Goal: Information Seeking & Learning: Learn about a topic

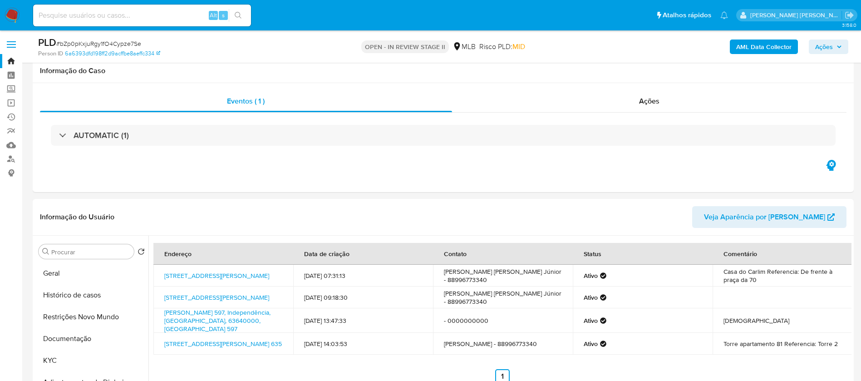
select select "10"
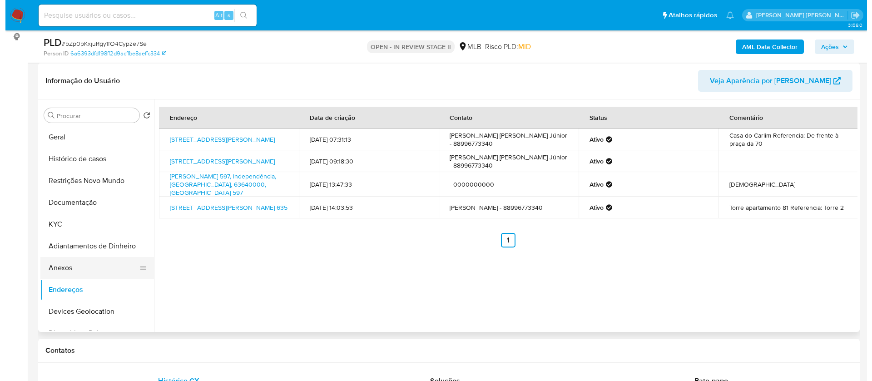
scroll to position [68, 0]
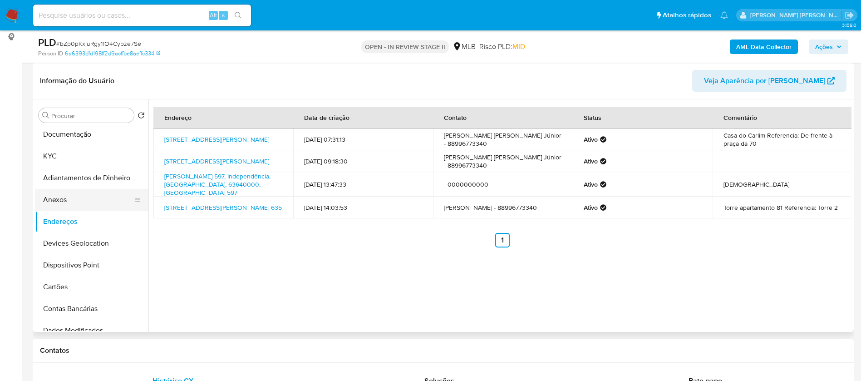
click at [94, 196] on button "Anexos" at bounding box center [88, 200] width 106 height 22
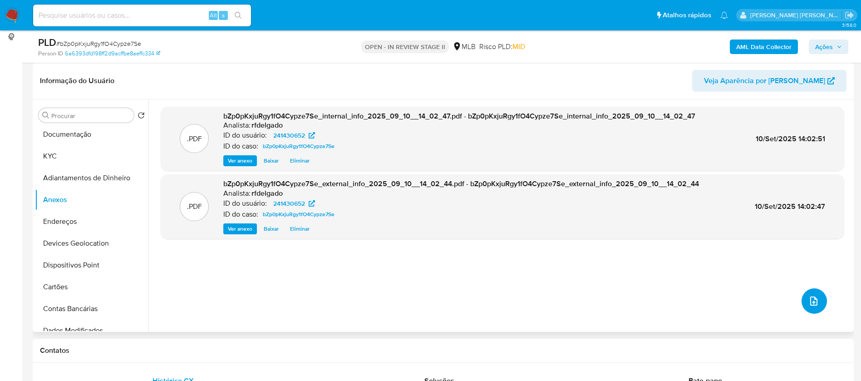
click at [809, 302] on icon "upload-file" at bounding box center [814, 301] width 11 height 11
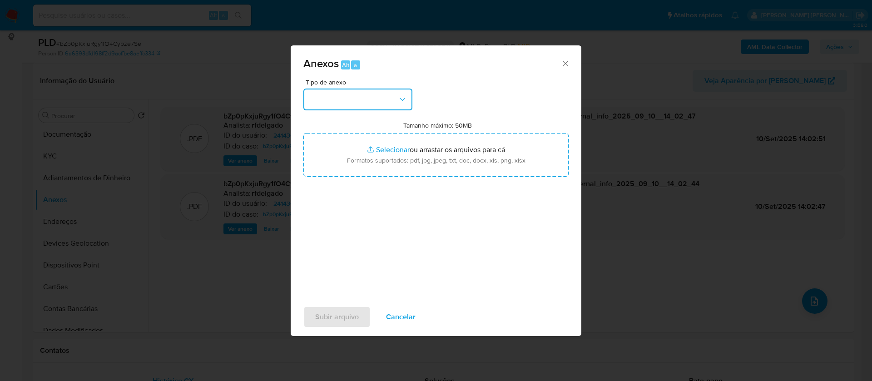
click at [350, 101] on button "button" at bounding box center [357, 100] width 109 height 22
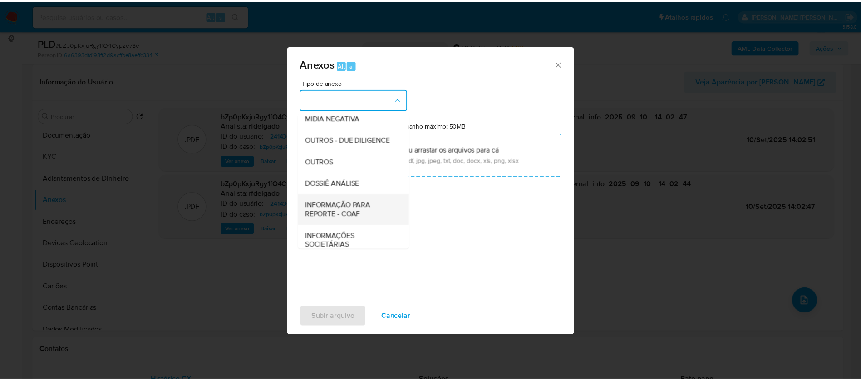
scroll to position [136, 0]
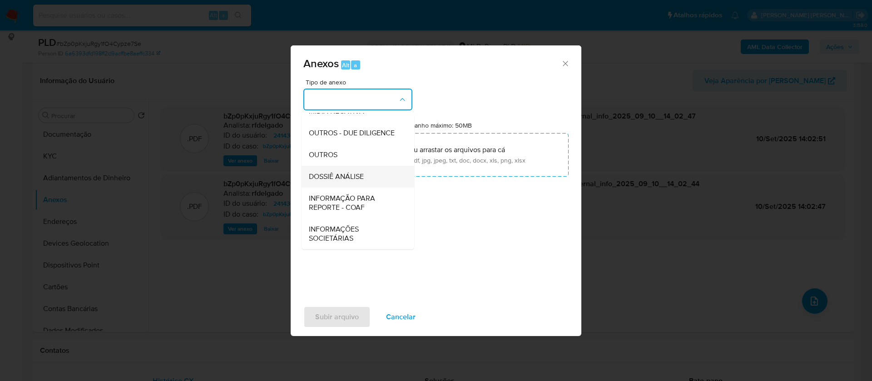
click at [360, 185] on div "DOSSIÊ ANÁLISE" at bounding box center [355, 177] width 93 height 22
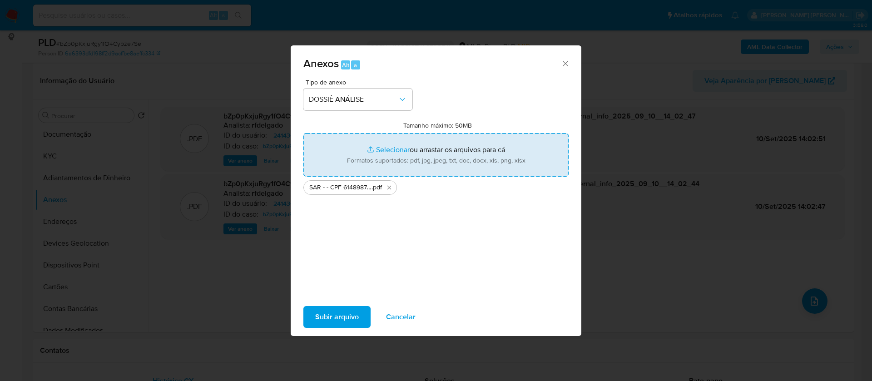
type input "C:\fakepath\Mulan 241430652_2025_09_09_17_30_58.xlsx"
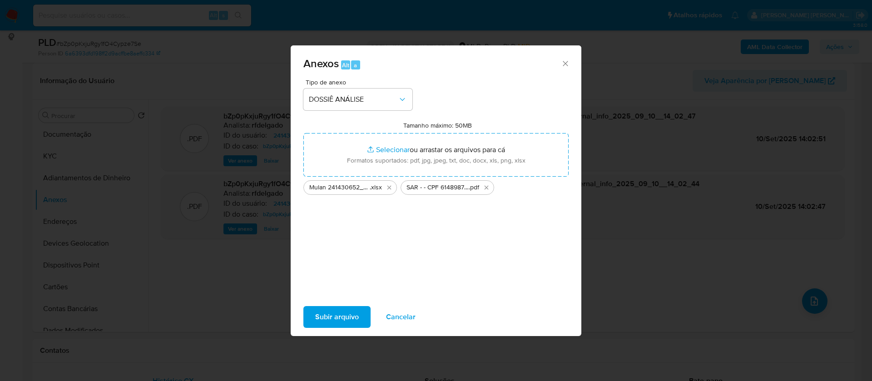
click at [331, 318] on span "Subir arquivo" at bounding box center [337, 317] width 44 height 20
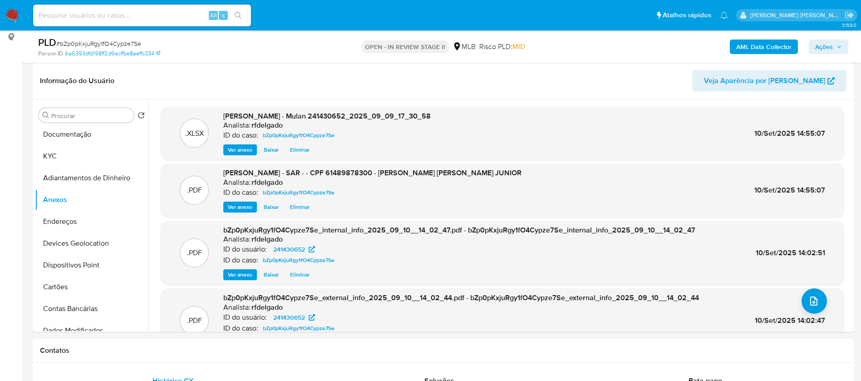
click at [825, 50] on span "Ações" at bounding box center [825, 47] width 18 height 15
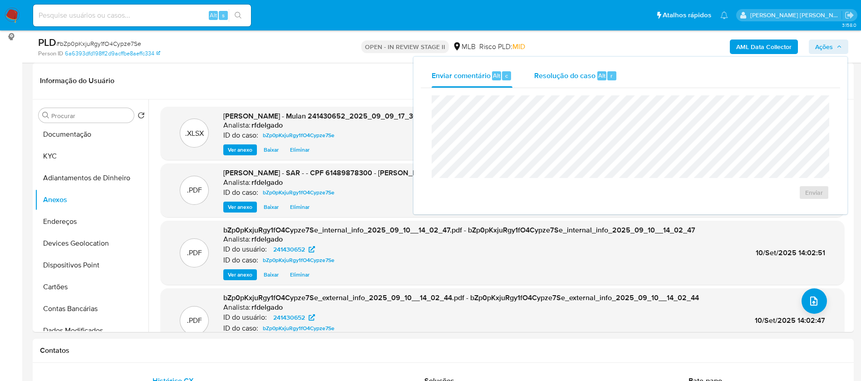
click at [543, 77] on span "Resolução do caso" at bounding box center [565, 75] width 61 height 10
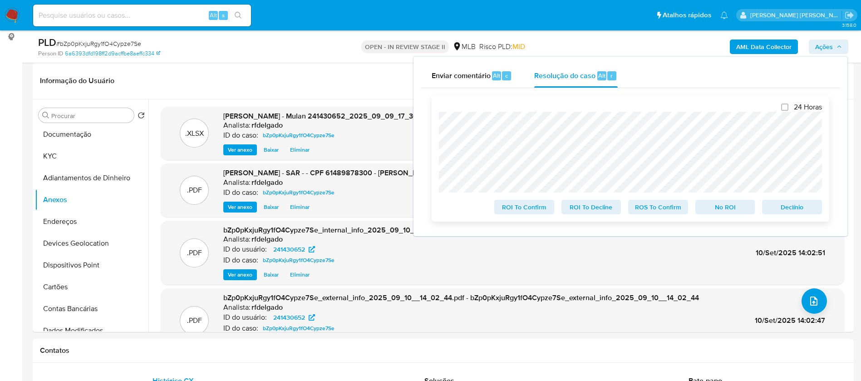
click at [808, 210] on span "Declínio" at bounding box center [792, 207] width 47 height 13
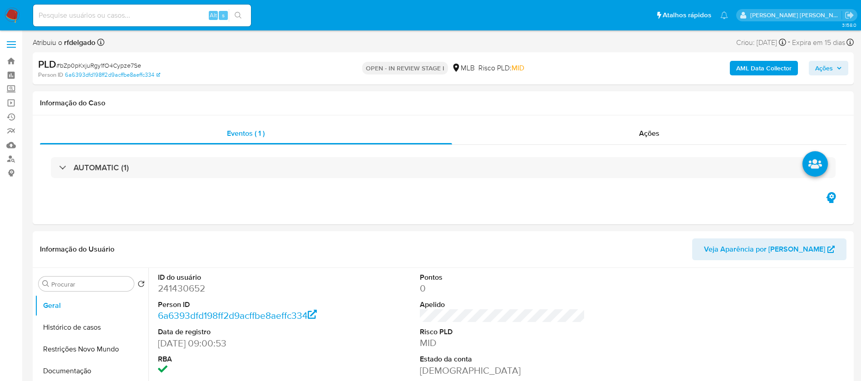
click at [837, 67] on span "Ações" at bounding box center [829, 68] width 27 height 13
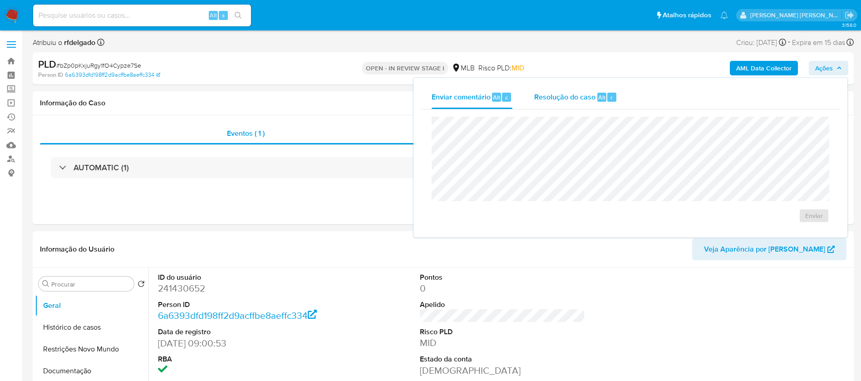
click at [571, 94] on span "Resolução do caso" at bounding box center [565, 97] width 61 height 10
select select "10"
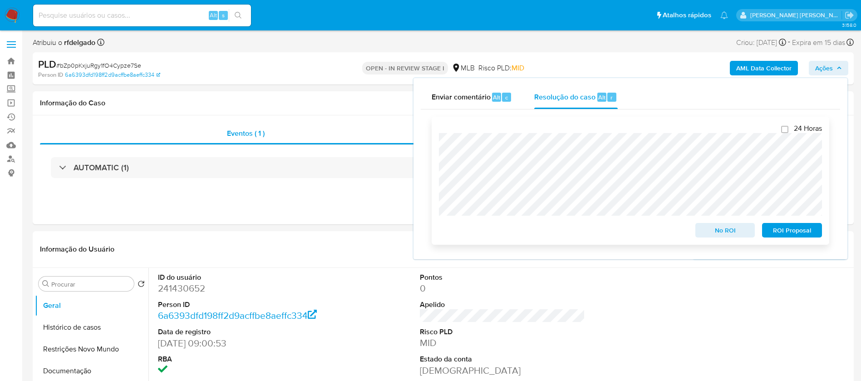
click at [783, 231] on span "ROI Proposal" at bounding box center [792, 230] width 47 height 13
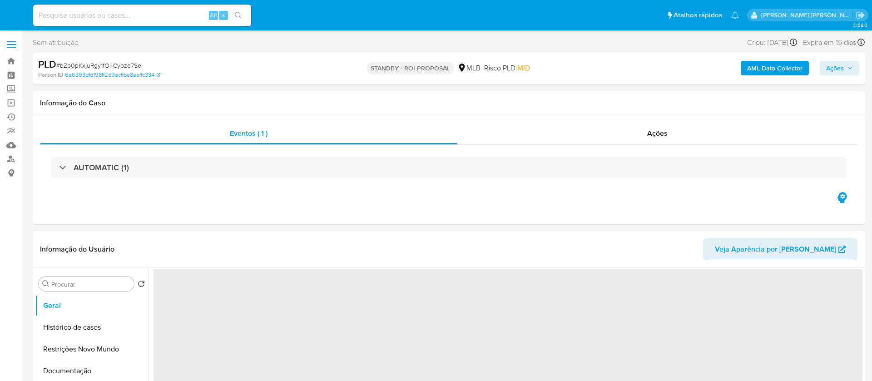
select select "10"
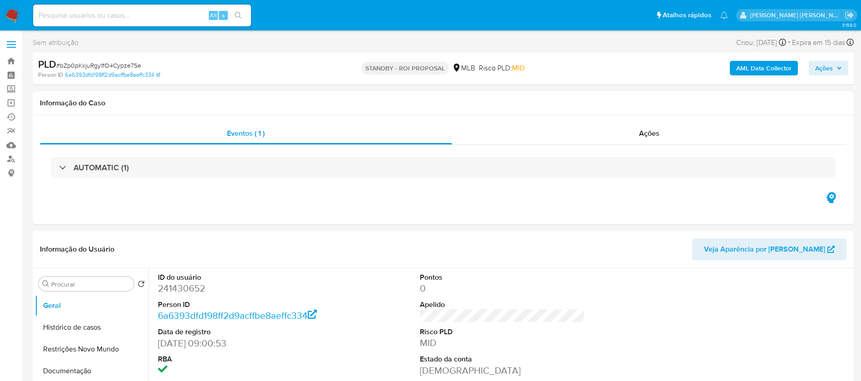
click at [10, 15] on img at bounding box center [12, 15] width 15 height 15
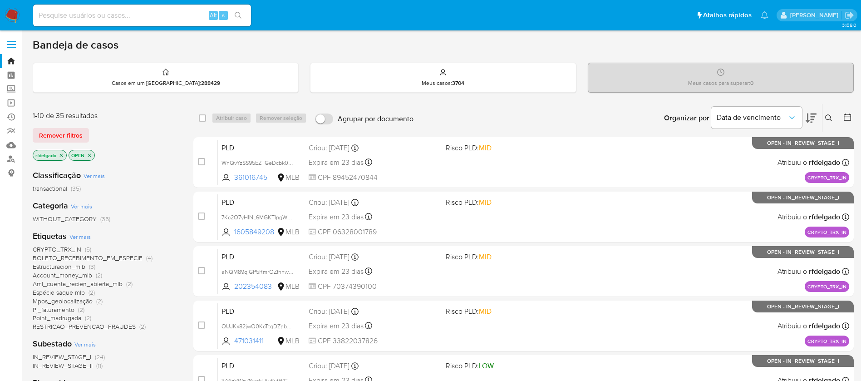
click at [181, 15] on input at bounding box center [142, 16] width 218 height 12
paste input "N8QycpMJFx9SJP2qRLrEJxU6"
type input "N8QycpMJFx9SJP2qRLrEJxU6"
click at [241, 13] on icon "search-icon" at bounding box center [238, 15] width 7 height 7
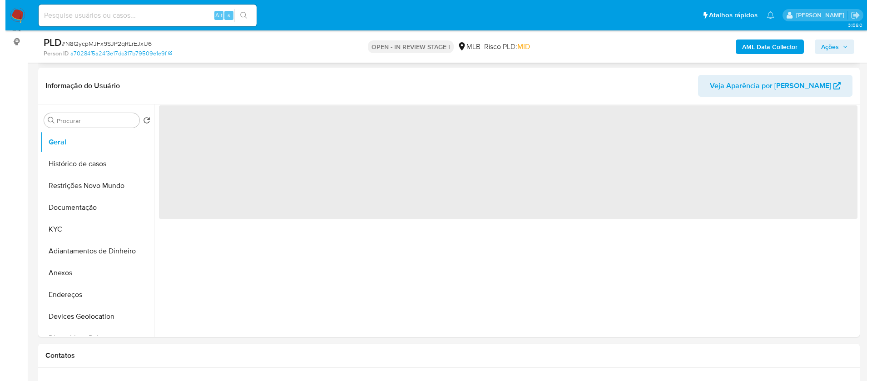
scroll to position [136, 0]
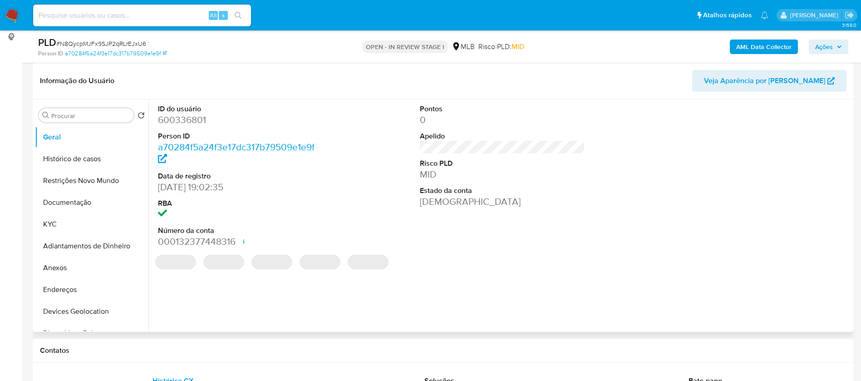
select select "10"
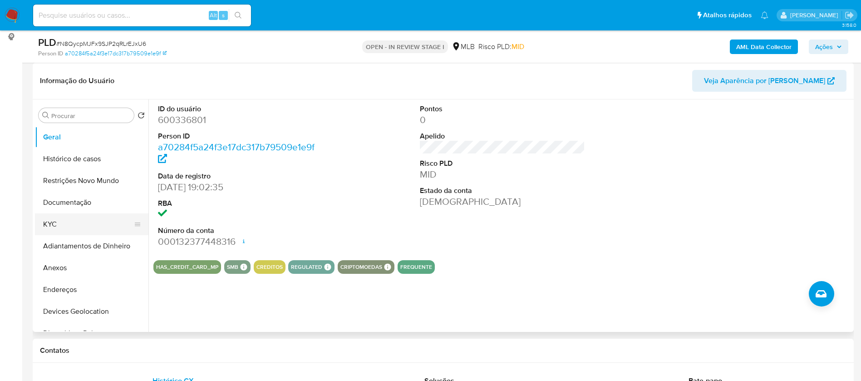
click at [85, 223] on button "KYC" at bounding box center [88, 224] width 106 height 22
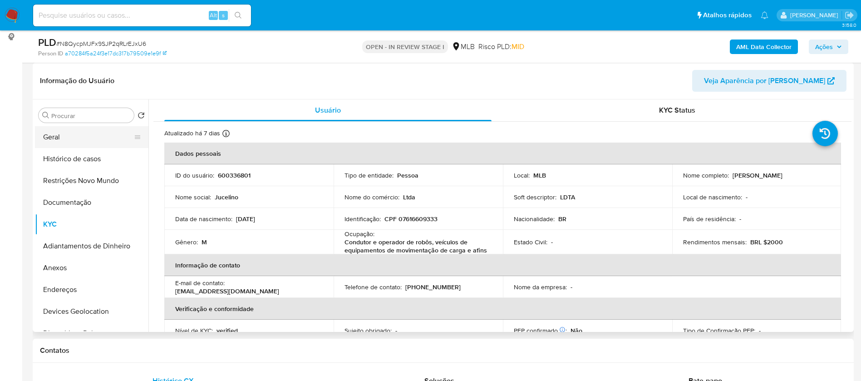
click at [70, 138] on button "Geral" at bounding box center [88, 137] width 106 height 22
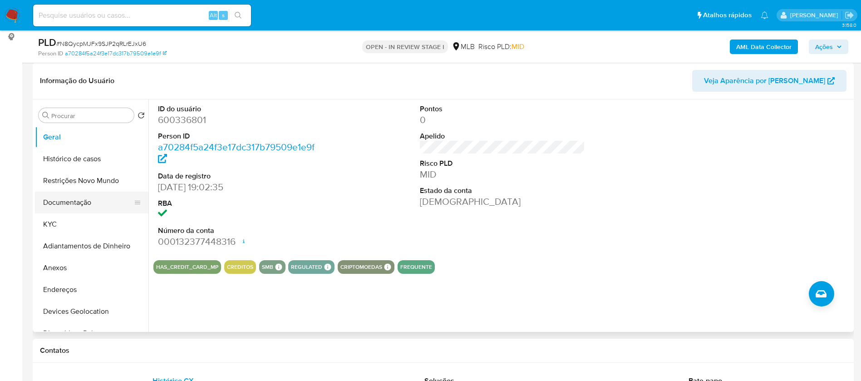
click at [64, 208] on button "Documentação" at bounding box center [88, 203] width 106 height 22
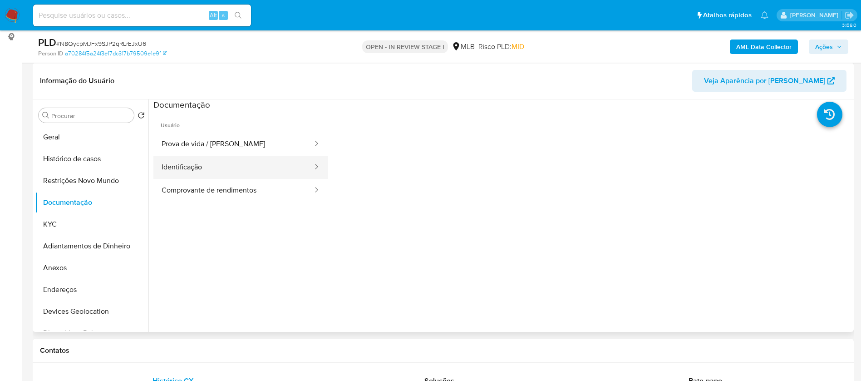
click at [237, 168] on button "Identificação" at bounding box center [233, 167] width 160 height 23
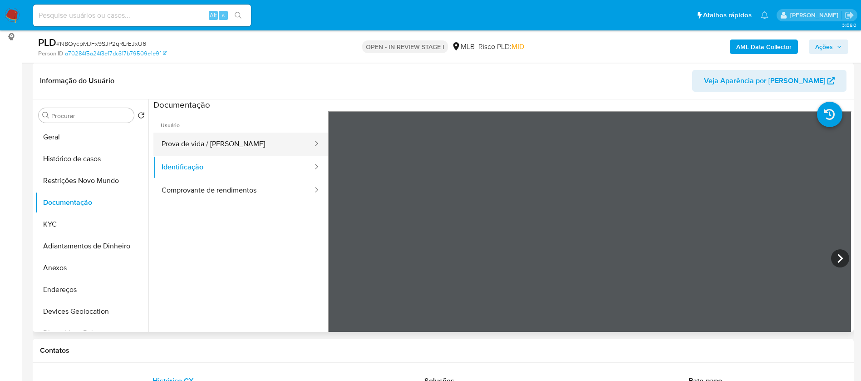
click at [241, 144] on button "Prova de vida / Selfie" at bounding box center [233, 144] width 160 height 23
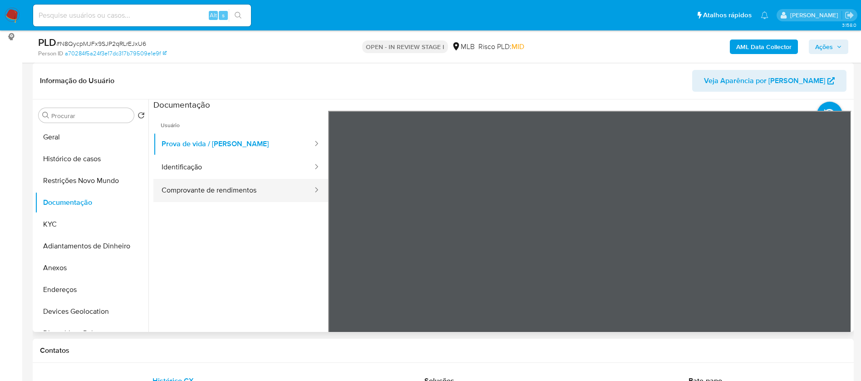
click at [271, 191] on button "Comprovante de rendimentos" at bounding box center [233, 190] width 160 height 23
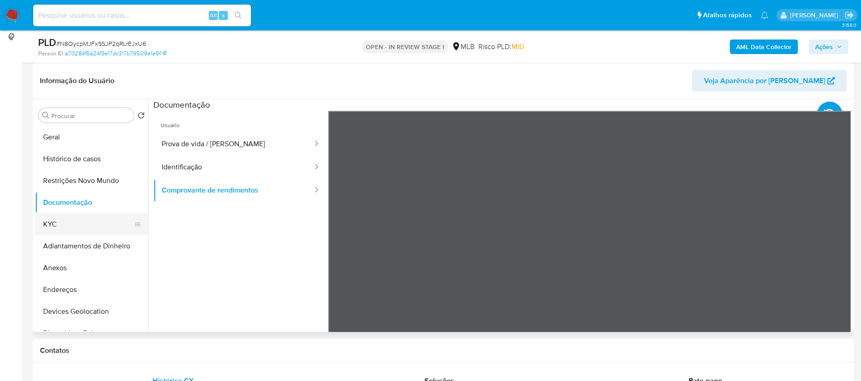
click at [69, 221] on button "KYC" at bounding box center [88, 224] width 106 height 22
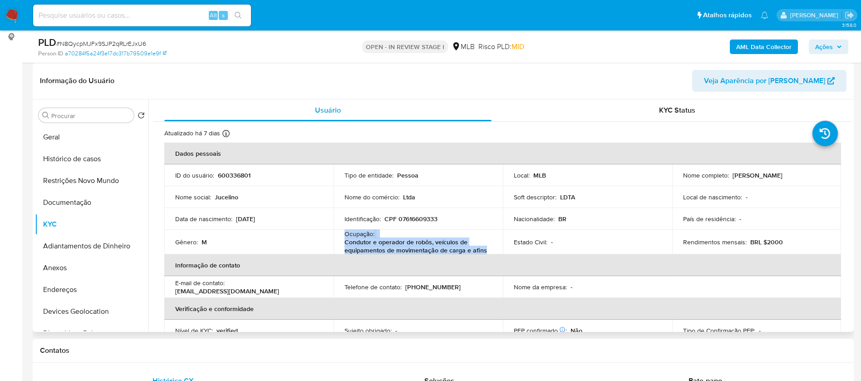
drag, startPoint x: 486, startPoint y: 248, endPoint x: 341, endPoint y: 234, distance: 146.0
click at [341, 234] on td "Ocupação : Condutor e operador de robôs, veículos de equipamentos de movimentaç…" at bounding box center [418, 242] width 169 height 25
copy div "Ocupação : Condutor e operador de robôs, veículos de equipamentos de movimentaç…"
click at [770, 48] on b "AML Data Collector" at bounding box center [764, 47] width 55 height 15
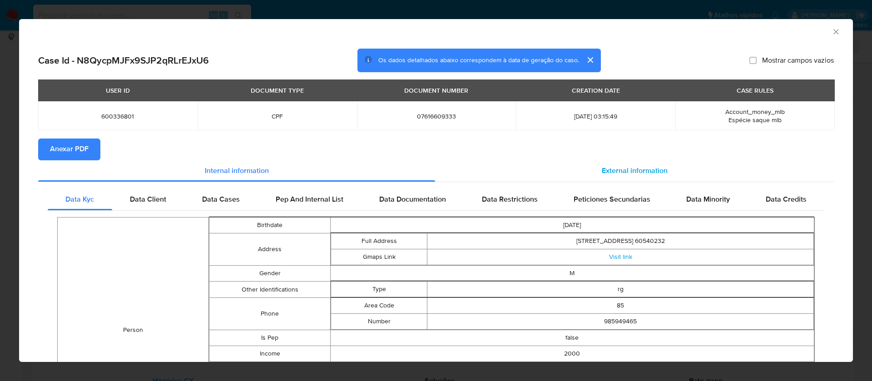
click at [620, 178] on div "External information" at bounding box center [634, 171] width 399 height 22
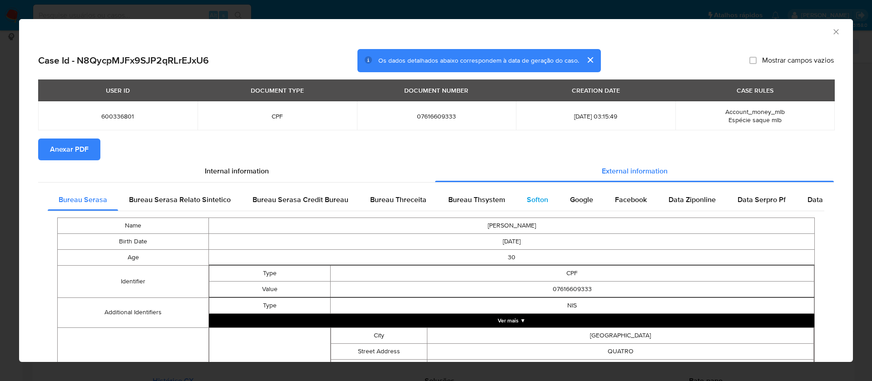
click at [527, 200] on span "Softon" at bounding box center [537, 199] width 21 height 10
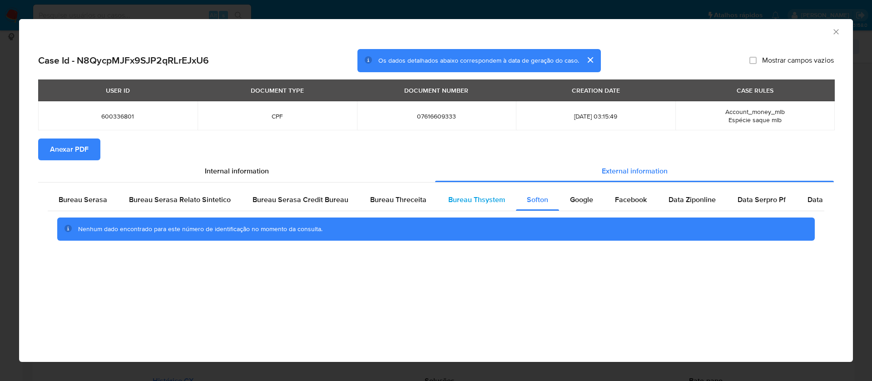
click at [478, 197] on span "Bureau Thsystem" at bounding box center [476, 199] width 57 height 10
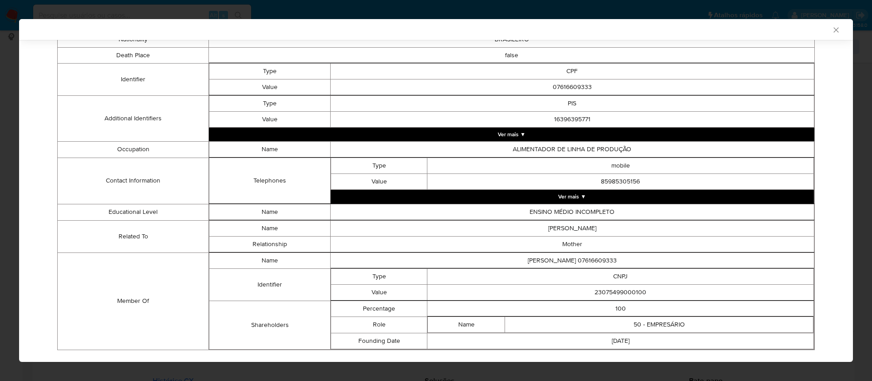
scroll to position [267, 0]
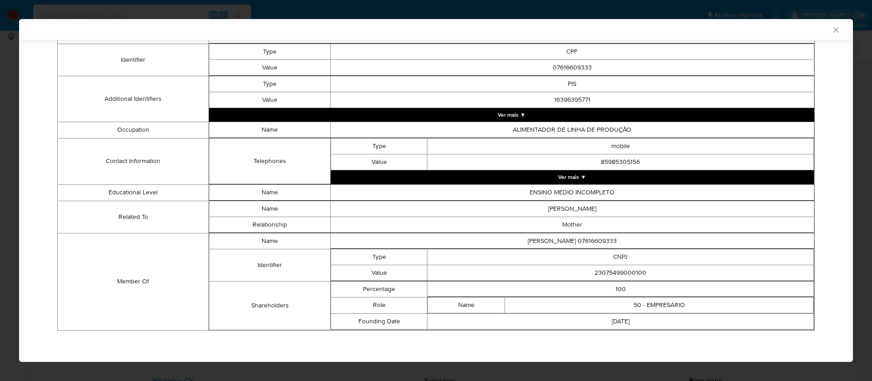
click at [629, 276] on td "23075499000100" at bounding box center [620, 273] width 386 height 16
copy td "23075499000100"
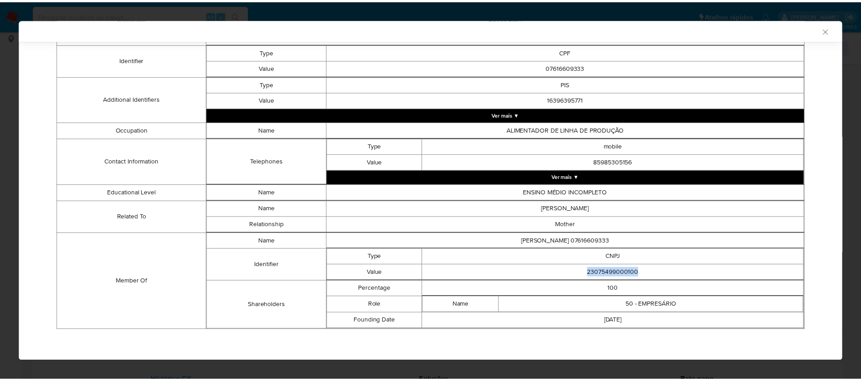
scroll to position [0, 0]
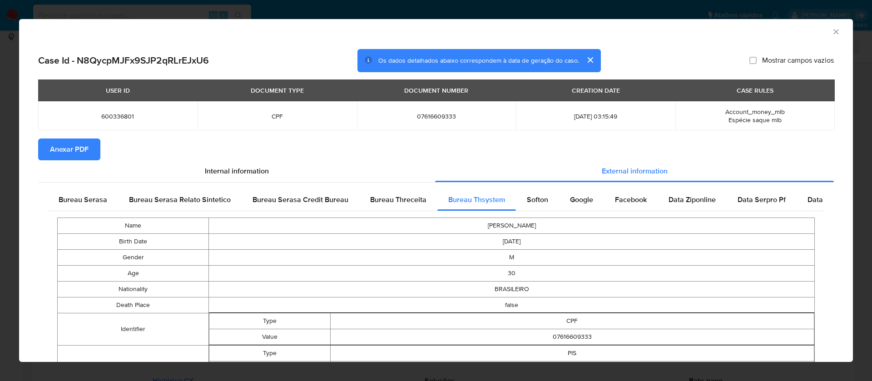
click at [84, 143] on span "Anexar PDF" at bounding box center [69, 149] width 39 height 20
click at [832, 32] on icon "Fechar a janela" at bounding box center [836, 31] width 9 height 9
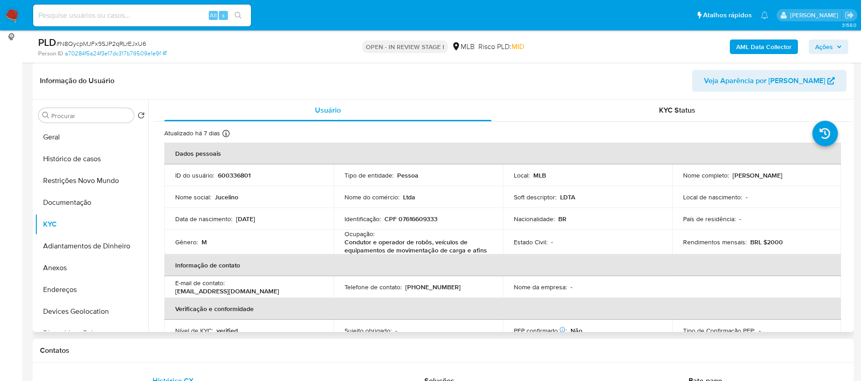
drag, startPoint x: 813, startPoint y: 177, endPoint x: 731, endPoint y: 174, distance: 82.2
click at [731, 174] on div "Nome completo : Jucelino Santos Cavalcante" at bounding box center [757, 175] width 148 height 8
copy p "Jucelino Santos Cavalcante"
click at [237, 172] on p "600336801" at bounding box center [234, 175] width 33 height 8
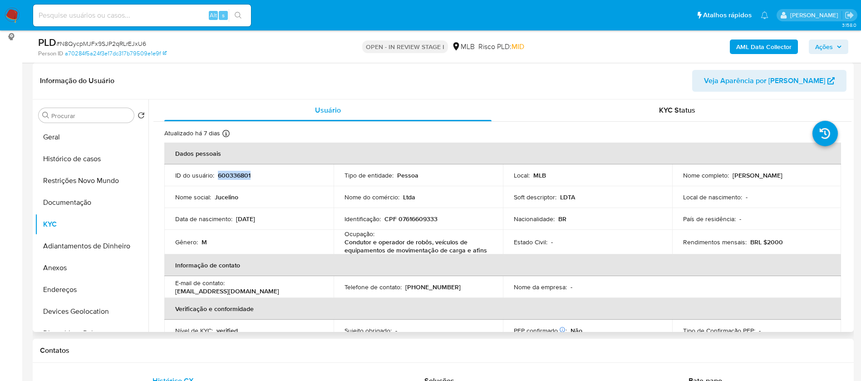
copy p "600336801"
click at [64, 131] on button "Geral" at bounding box center [88, 137] width 106 height 22
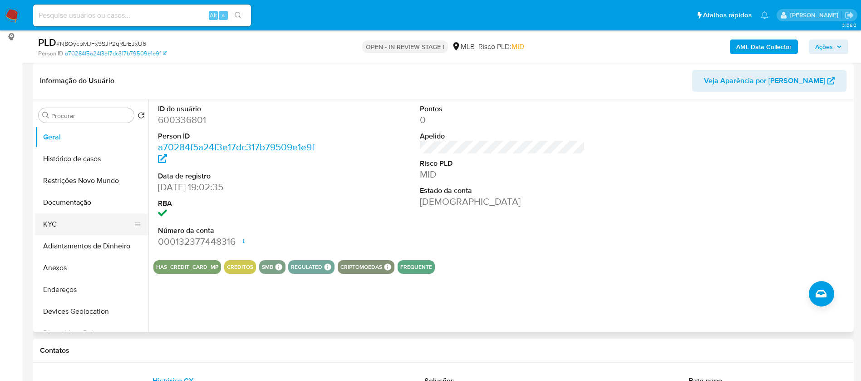
click at [55, 219] on button "KYC" at bounding box center [88, 224] width 106 height 22
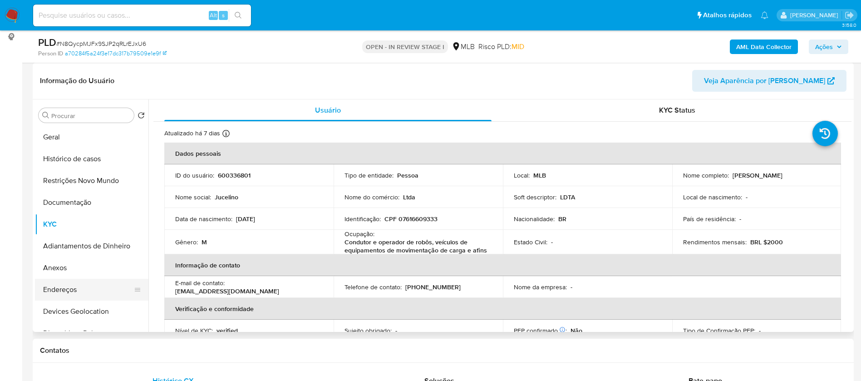
click at [70, 289] on button "Endereços" at bounding box center [88, 290] width 106 height 22
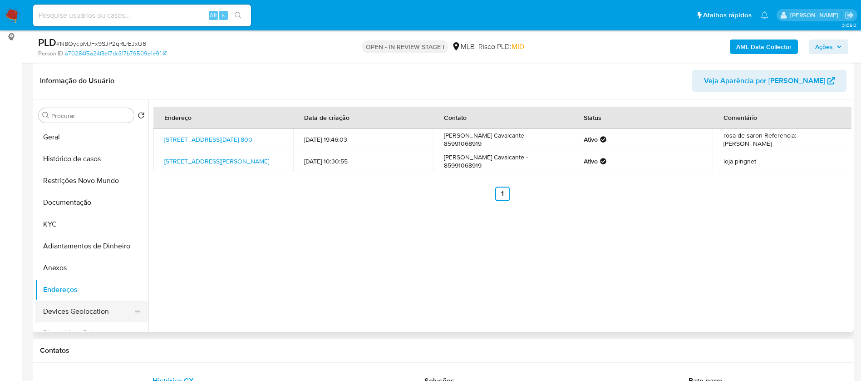
click at [92, 318] on button "Devices Geolocation" at bounding box center [88, 312] width 106 height 22
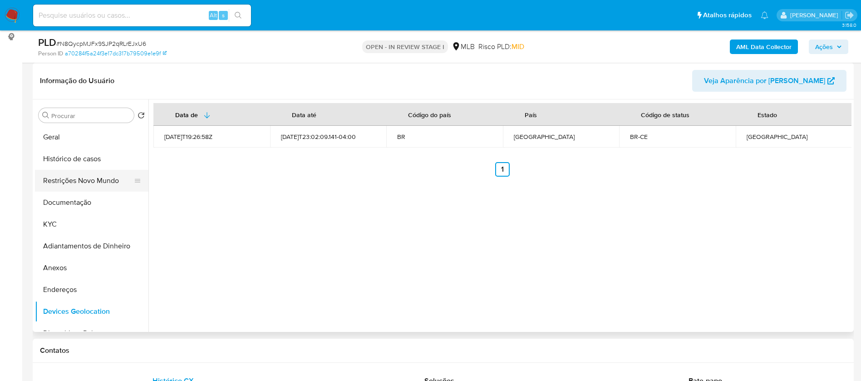
click at [76, 174] on button "Restrições Novo Mundo" at bounding box center [88, 181] width 106 height 22
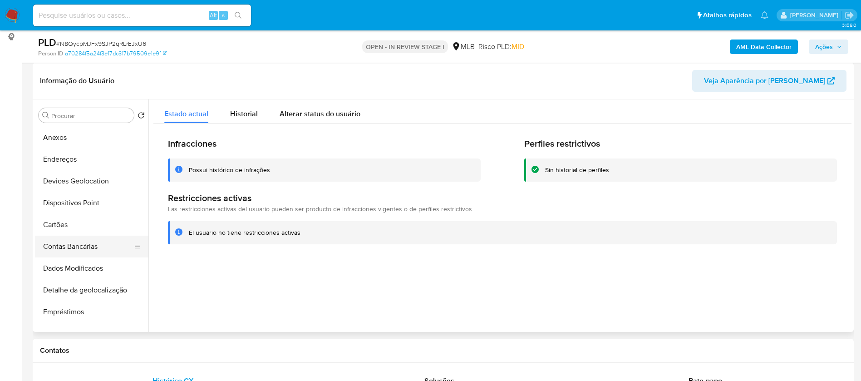
scroll to position [136, 0]
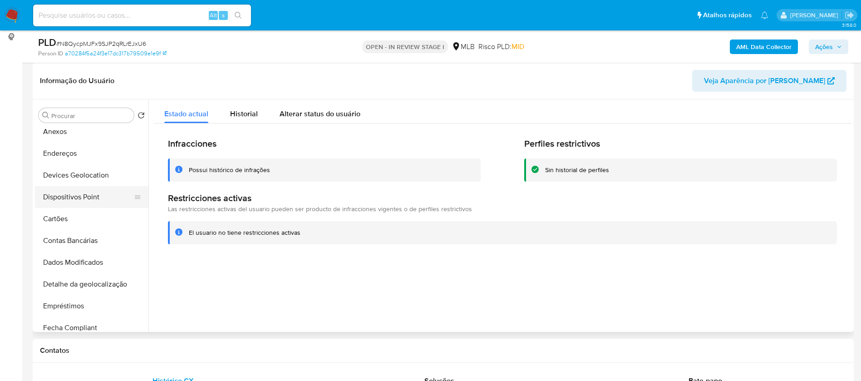
click at [89, 193] on button "Dispositivos Point" at bounding box center [88, 197] width 106 height 22
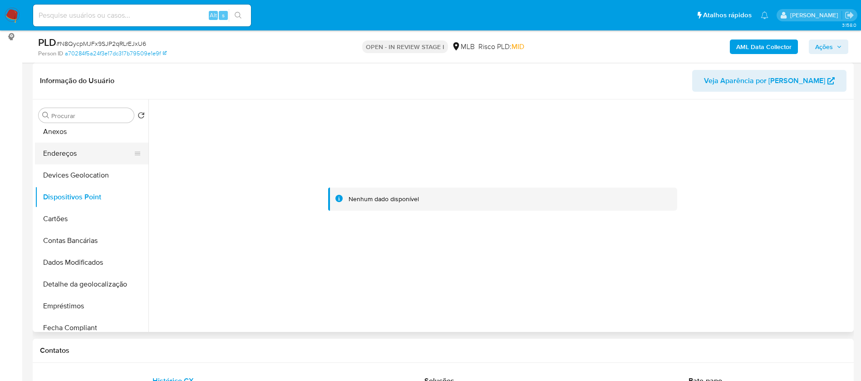
click at [79, 156] on button "Endereços" at bounding box center [88, 154] width 106 height 22
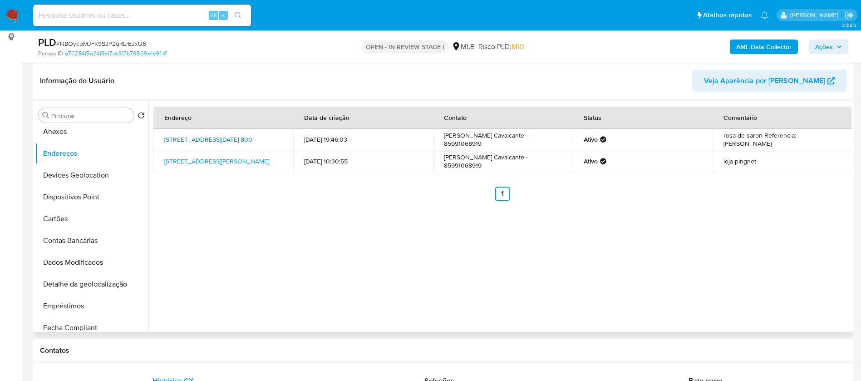
click at [252, 136] on link "Rua 23 De Junho 800, Fortaleza, Ceará, 60541015, Brasil 800" at bounding box center [208, 139] width 88 height 9
click at [564, 241] on div "Endereço Data de criação Contato Status Comentário Rua 23 De Junho 800, Fortale…" at bounding box center [500, 215] width 703 height 233
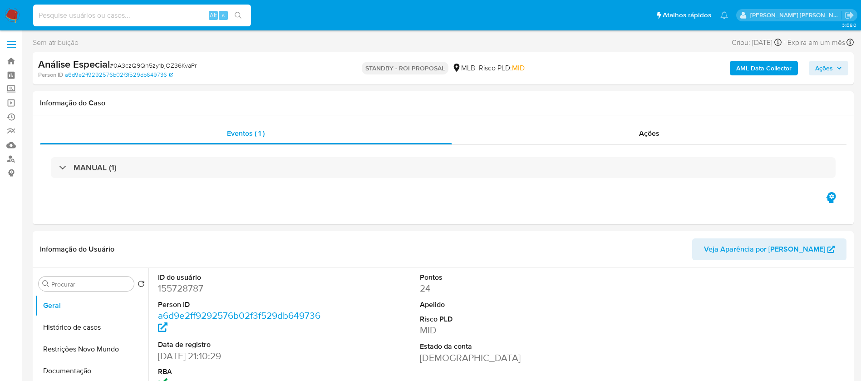
select select "10"
type input "2132028679"
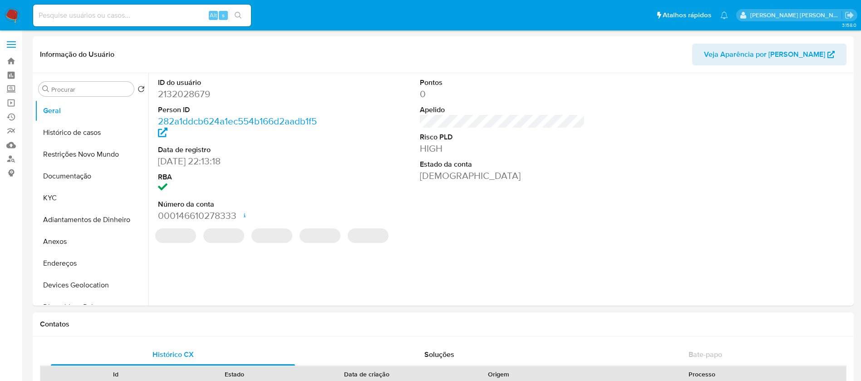
select select "10"
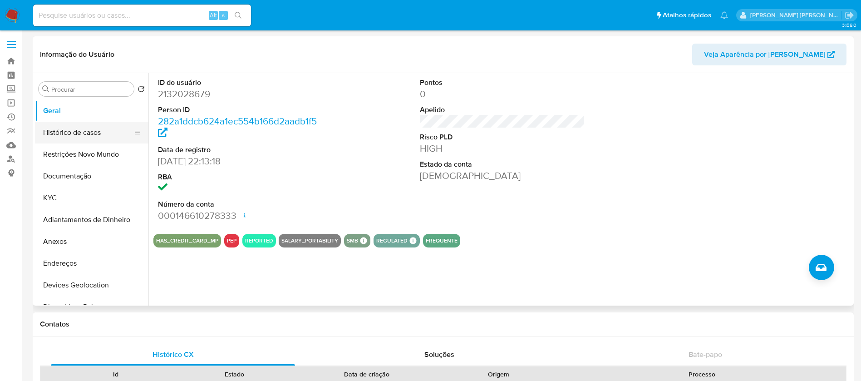
click at [71, 132] on button "Histórico de casos" at bounding box center [88, 133] width 106 height 22
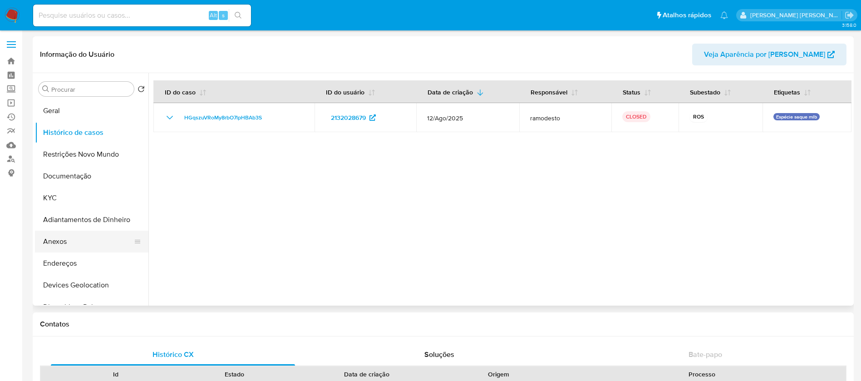
click at [78, 247] on button "Anexos" at bounding box center [88, 242] width 106 height 22
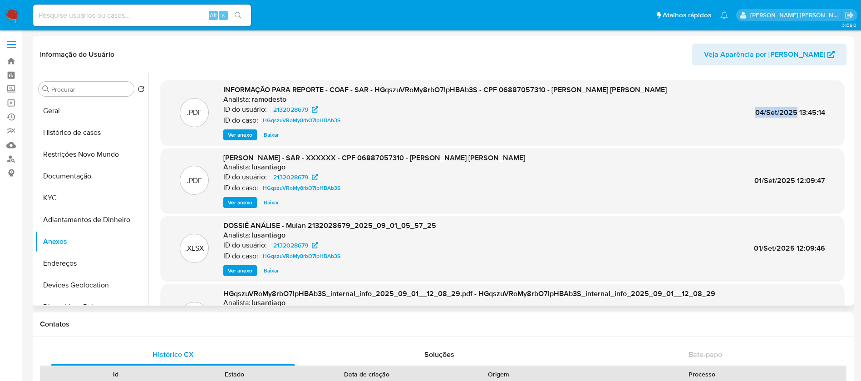
drag, startPoint x: 752, startPoint y: 113, endPoint x: 792, endPoint y: 112, distance: 40.0
click at [792, 112] on span "04/Set/2025 13:45:14" at bounding box center [791, 112] width 70 height 10
copy span "04/Set/2025"
click at [243, 134] on span "Ver anexo" at bounding box center [240, 134] width 25 height 9
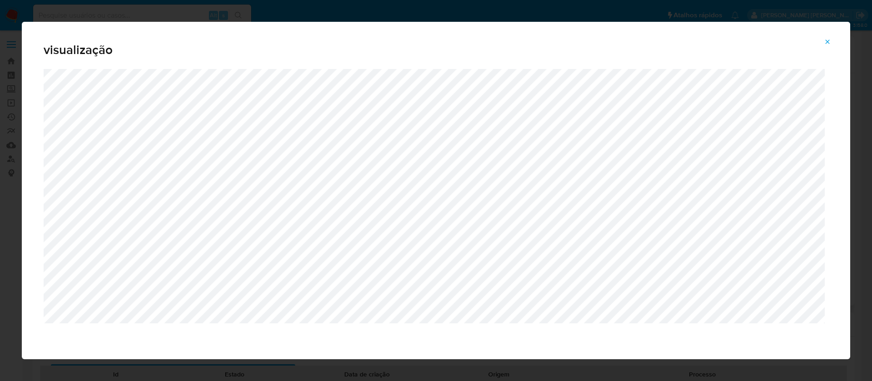
click at [829, 42] on icon "Attachment preview" at bounding box center [827, 41] width 7 height 7
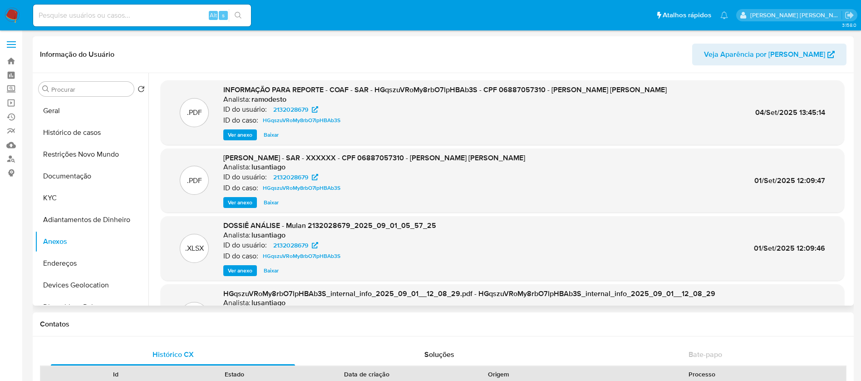
click at [158, 20] on input at bounding box center [142, 16] width 218 height 12
paste input "2247388039"
type input "2247388039"
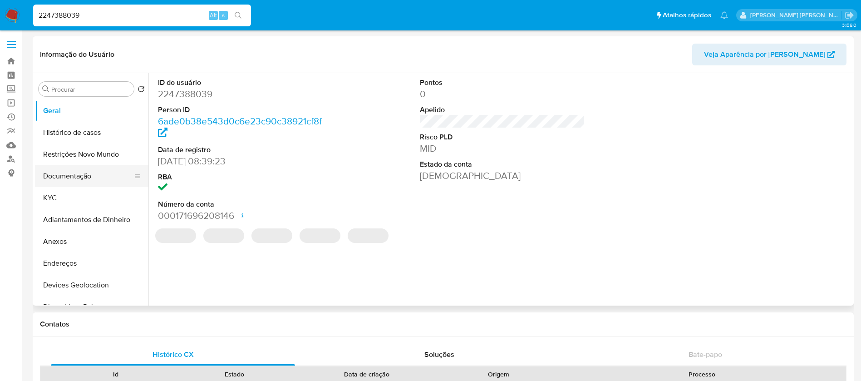
select select "10"
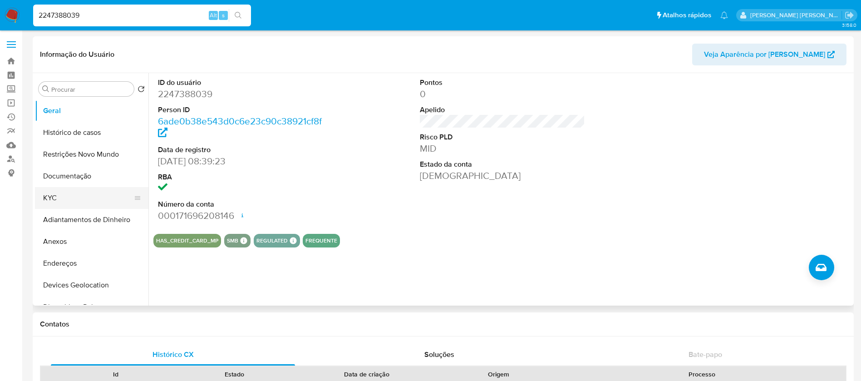
click at [78, 200] on button "KYC" at bounding box center [88, 198] width 106 height 22
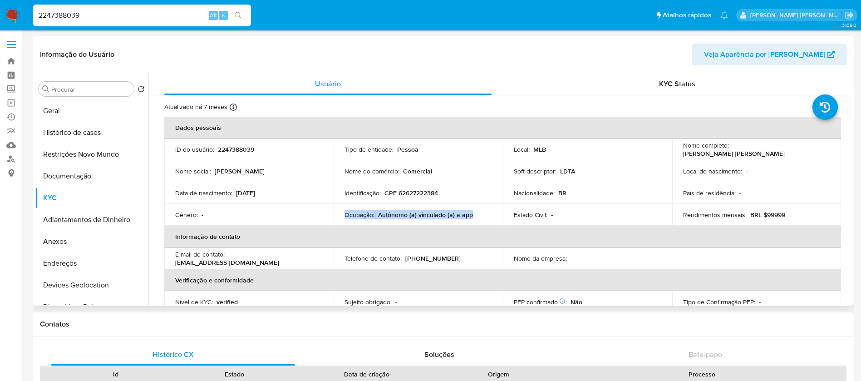
drag, startPoint x: 475, startPoint y: 216, endPoint x: 341, endPoint y: 213, distance: 134.0
click at [341, 213] on td "Ocupação : Autônomo (a) vinculado (a) a app" at bounding box center [418, 215] width 169 height 22
copy div "Ocupação : Autônomo (a) vinculado (a) a app"
click at [237, 150] on p "2247388039" at bounding box center [236, 149] width 36 height 8
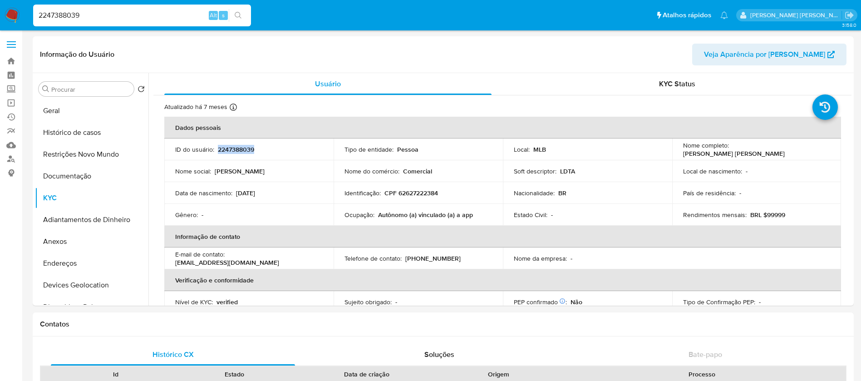
copy p "2247388039"
click at [6, 13] on img at bounding box center [12, 15] width 15 height 15
